Goal: Task Accomplishment & Management: Manage account settings

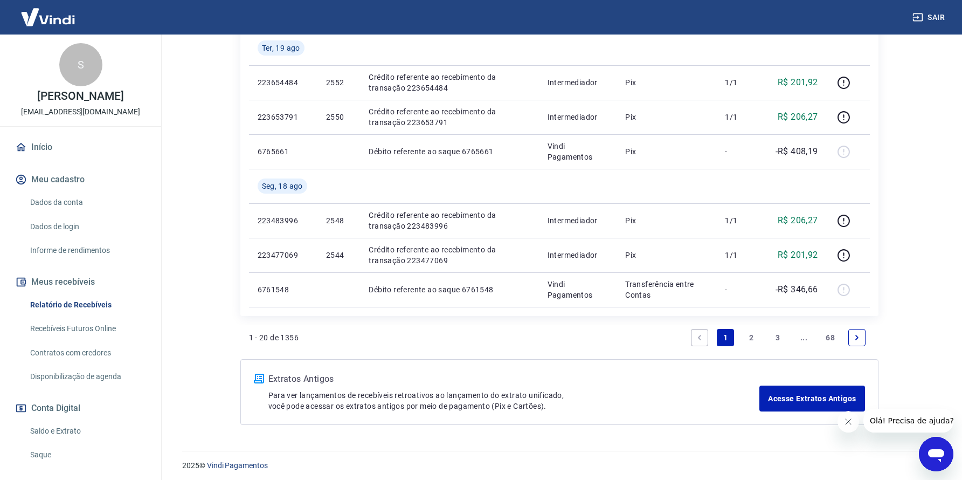
scroll to position [833, 0]
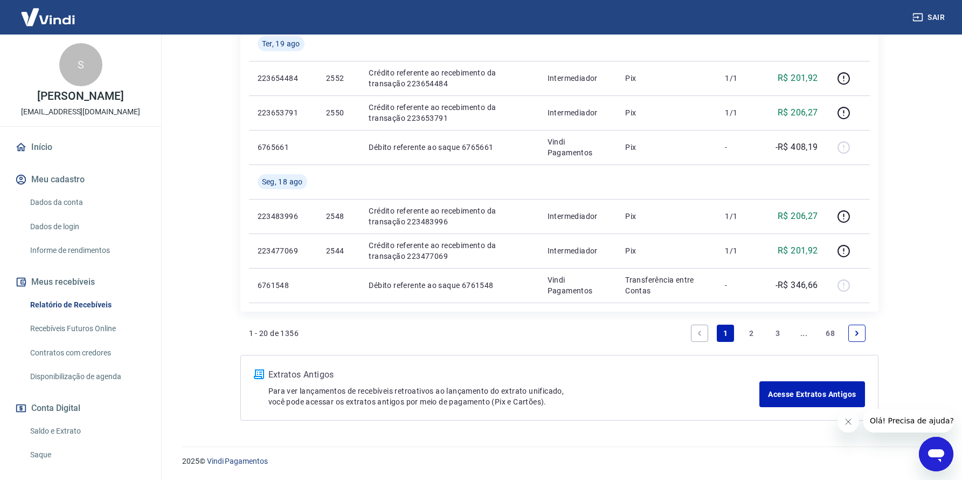
click at [752, 332] on link "2" at bounding box center [751, 332] width 17 height 17
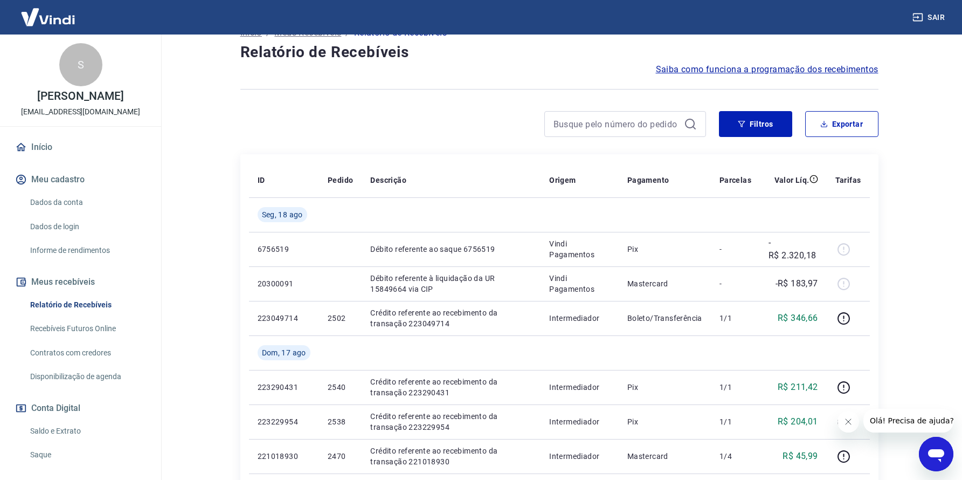
scroll to position [93, 0]
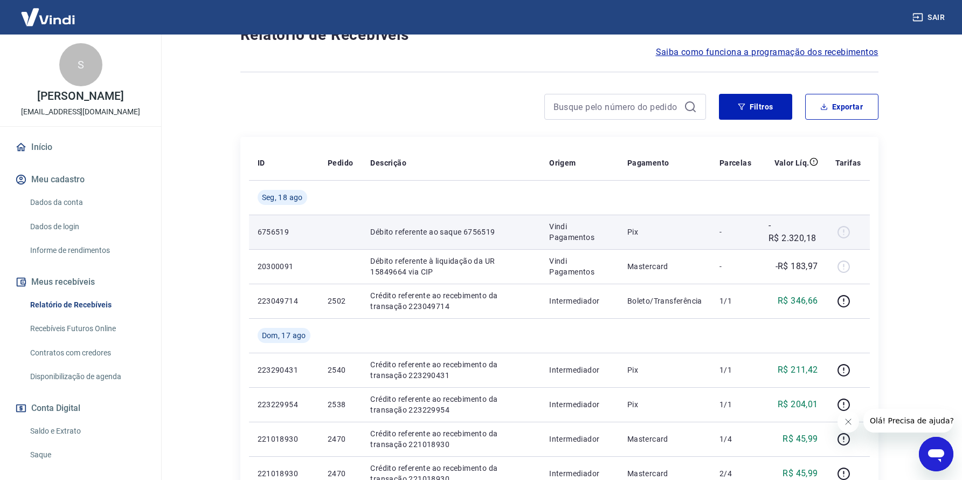
click at [839, 234] on div at bounding box center [848, 231] width 26 height 17
click at [628, 243] on td "Pix" at bounding box center [665, 232] width 92 height 34
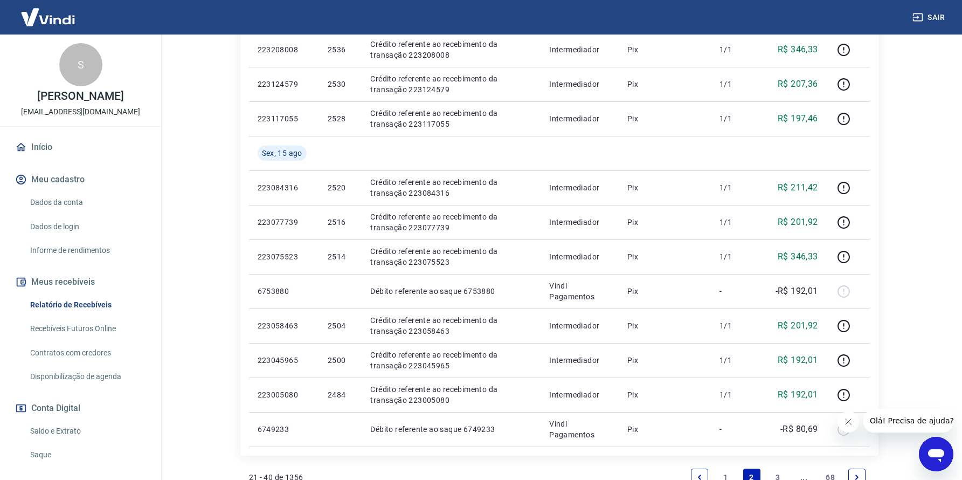
scroll to position [721, 0]
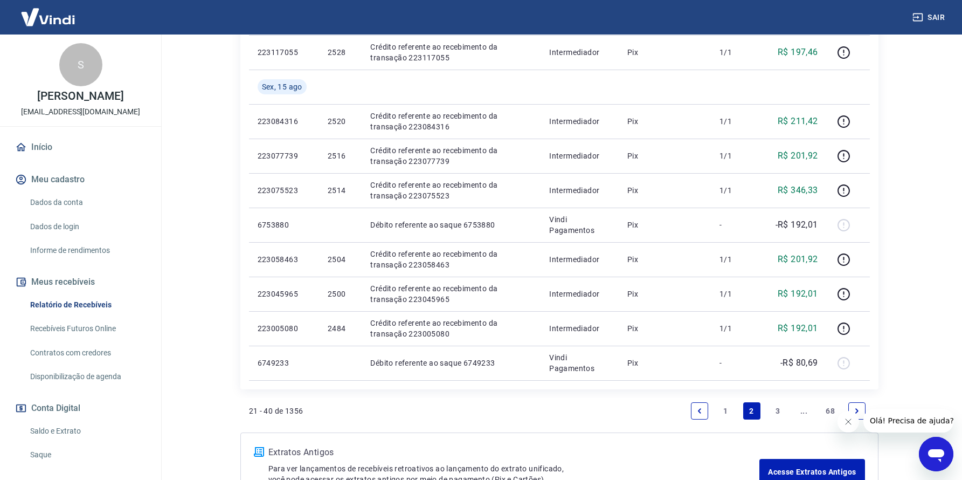
click at [777, 409] on link "3" at bounding box center [777, 410] width 17 height 17
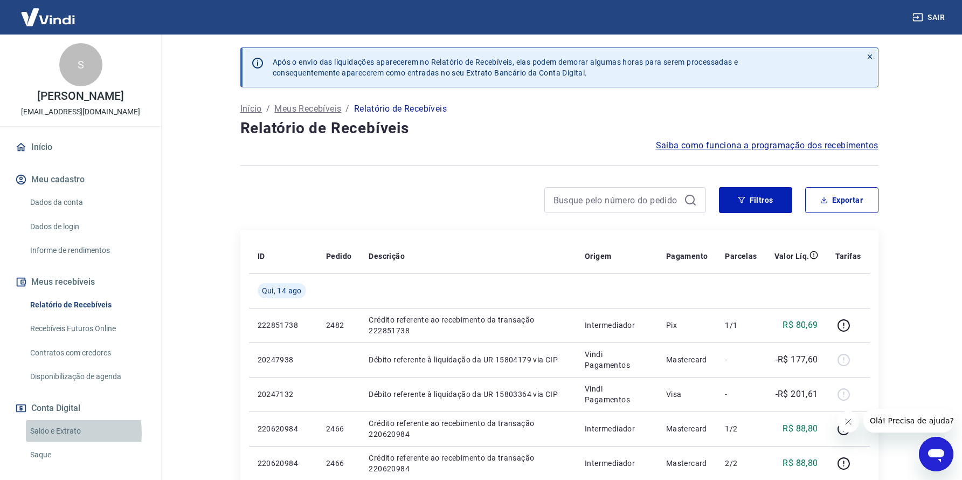
click at [53, 431] on link "Saldo e Extrato" at bounding box center [87, 431] width 122 height 22
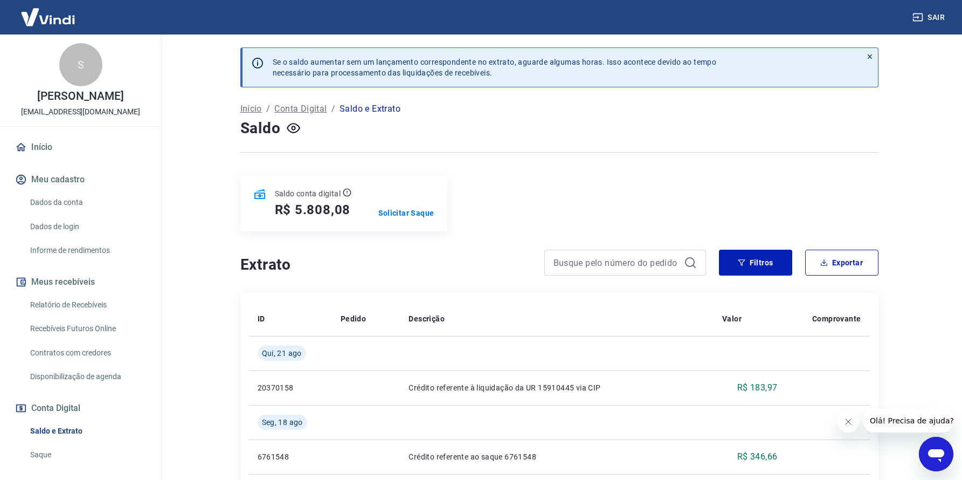
click at [46, 451] on link "Saque" at bounding box center [87, 455] width 122 height 22
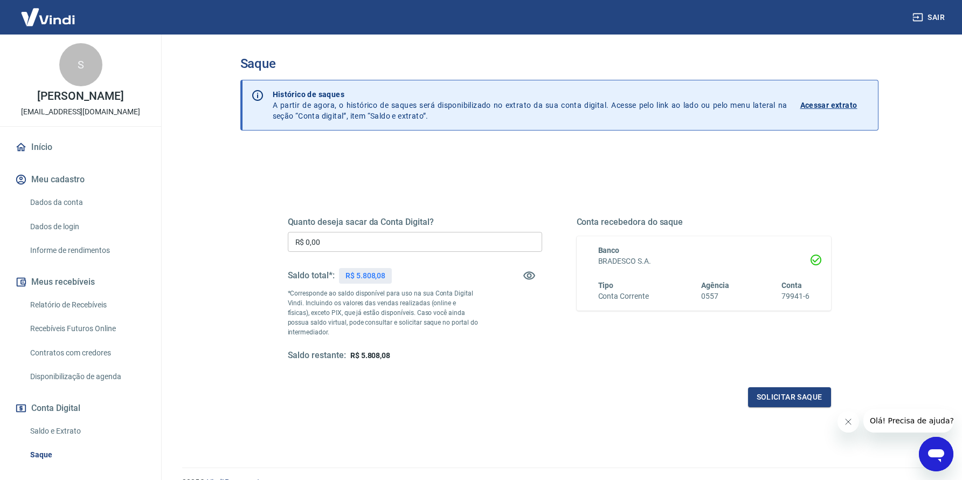
click at [66, 201] on link "Dados da conta" at bounding box center [87, 202] width 122 height 22
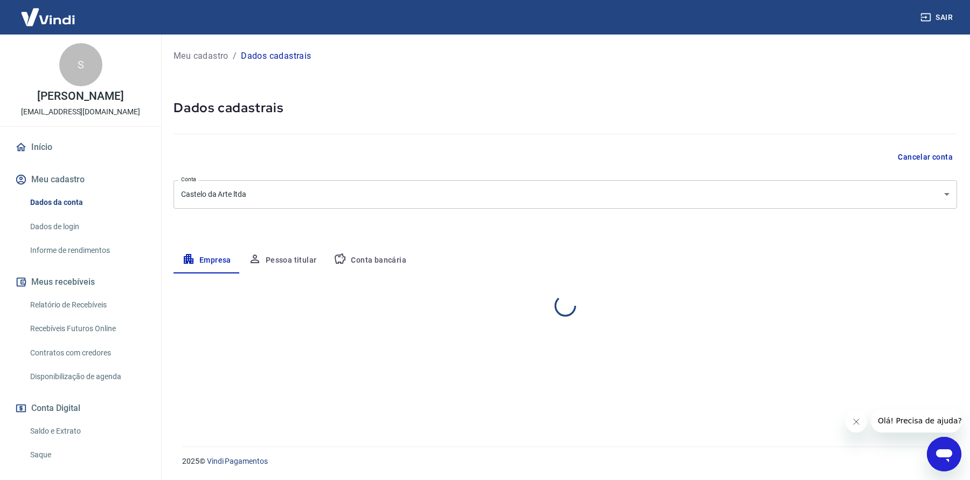
select select "SP"
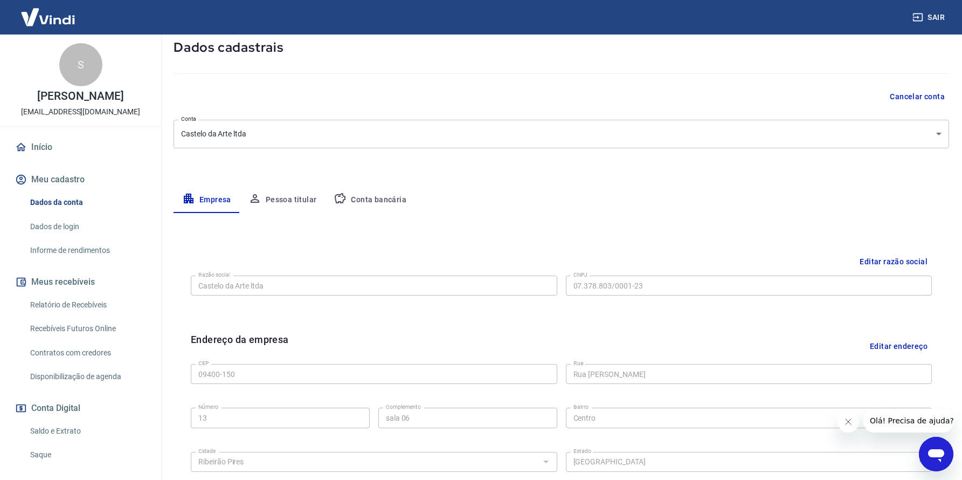
scroll to position [67, 0]
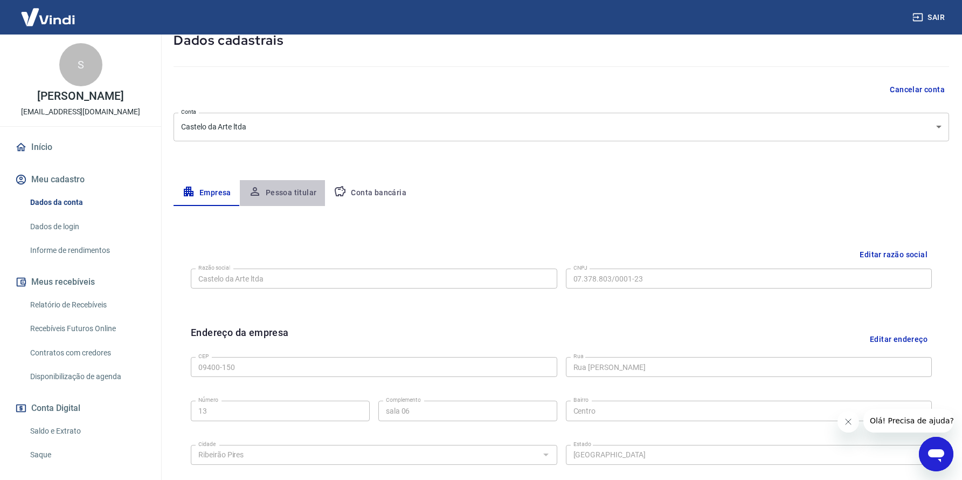
click at [299, 191] on button "Pessoa titular" at bounding box center [283, 193] width 86 height 26
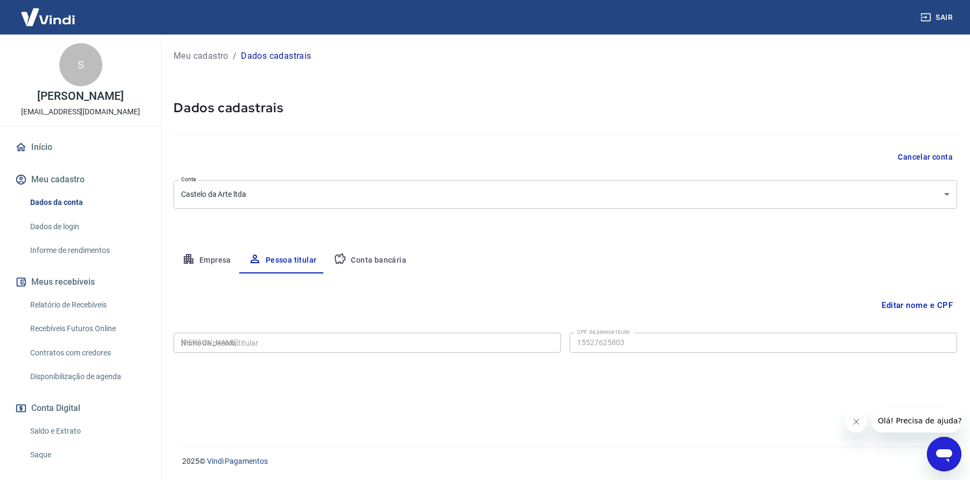
type input "155.276.258-03"
click at [361, 261] on button "Conta bancária" at bounding box center [370, 260] width 90 height 26
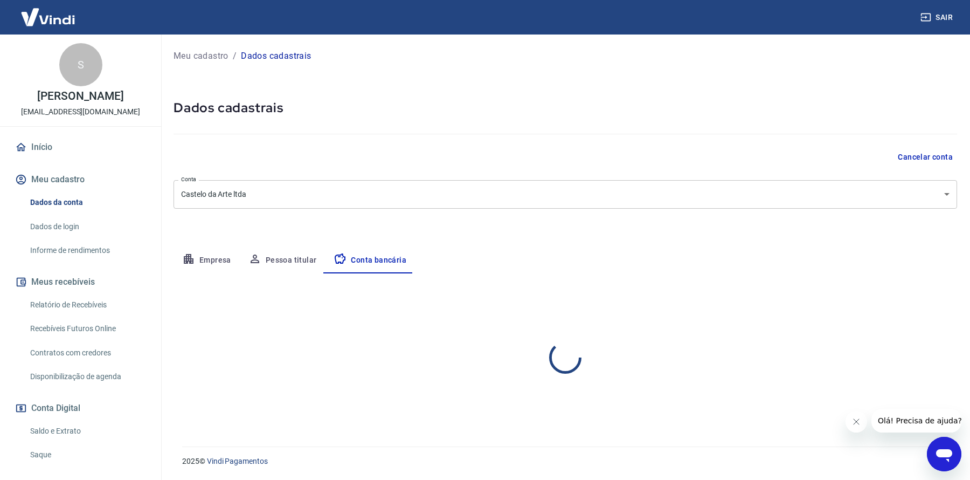
select select "1"
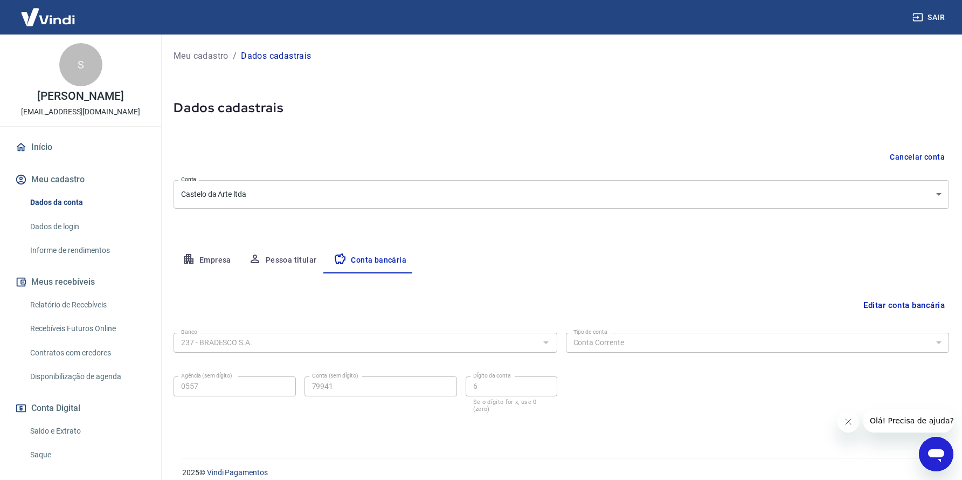
click at [223, 262] on button "Empresa" at bounding box center [207, 260] width 66 height 26
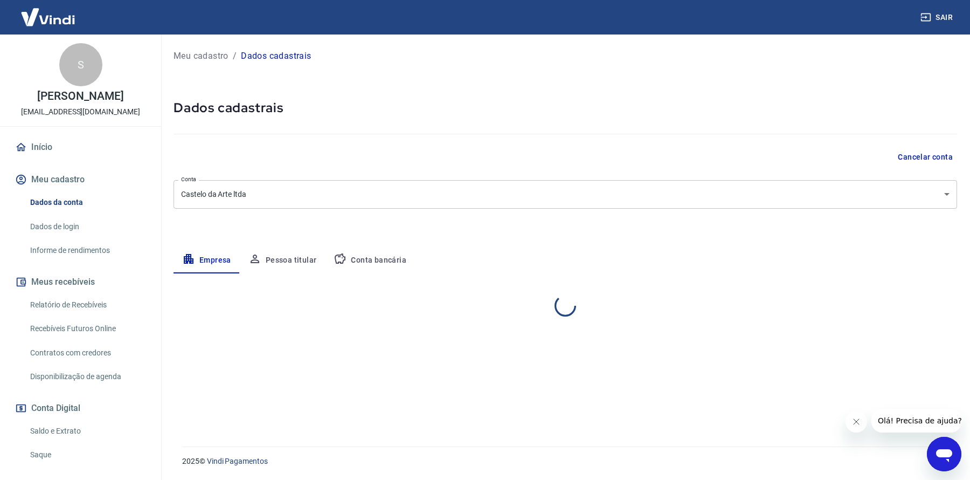
select select "SP"
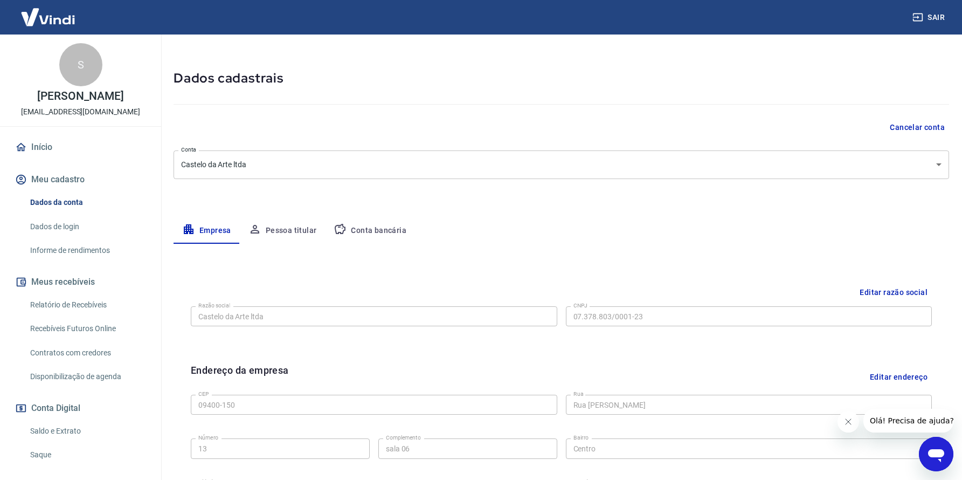
scroll to position [28, 0]
